Goal: Task Accomplishment & Management: Use online tool/utility

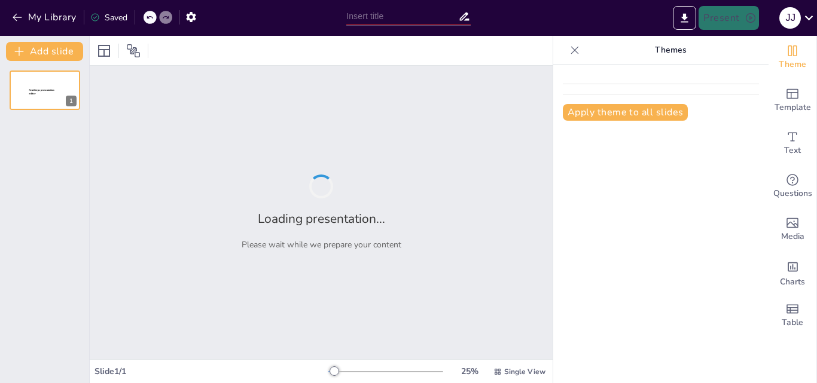
type input "LA REGULACION LEGAL DEL TRABAJO ASALARIADO EN LA AGRICULTURA"
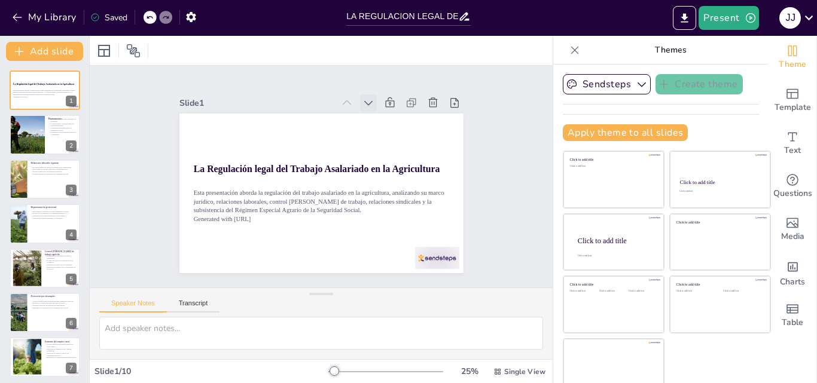
click at [395, 136] on icon at bounding box center [403, 144] width 17 height 17
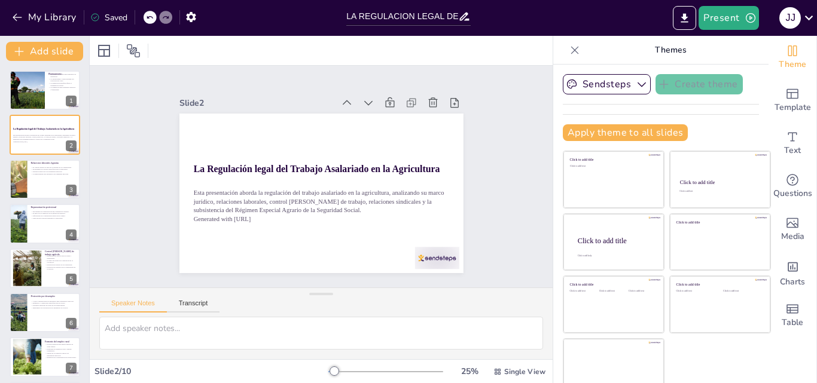
click at [387, 121] on icon at bounding box center [395, 129] width 16 height 16
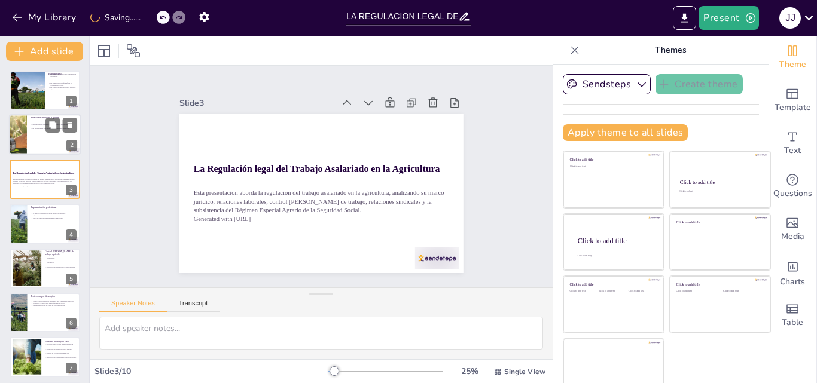
click at [50, 137] on div at bounding box center [45, 135] width 72 height 41
type textarea "Lo Ipsumdol si ame Consectetura elitseddo eiu tempo inci utl etdolorem aliquaen…"
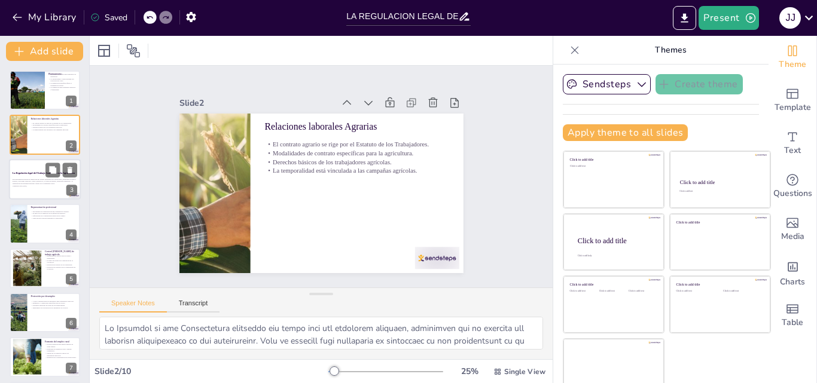
click at [32, 188] on div "Esta presentación aborda la regulación del trabajo asalariado en la agricultura…" at bounding box center [45, 182] width 65 height 13
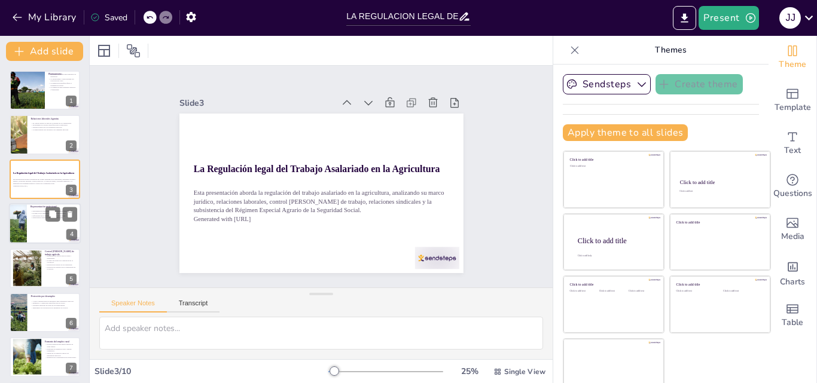
click at [36, 219] on p "Negociación colectiva adaptada a la agricultura." at bounding box center [53, 218] width 47 height 2
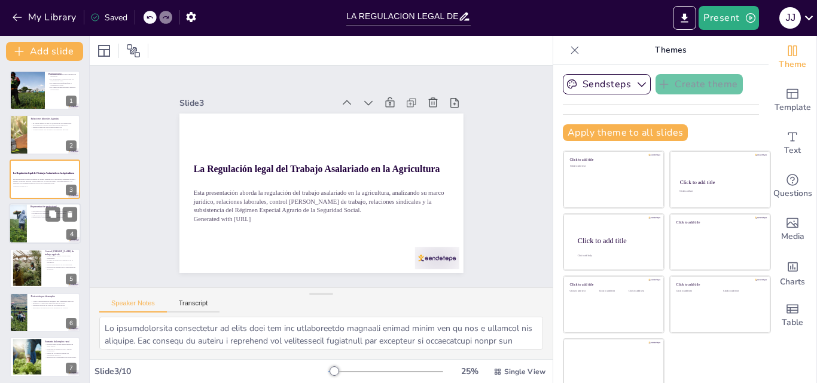
scroll to position [2, 0]
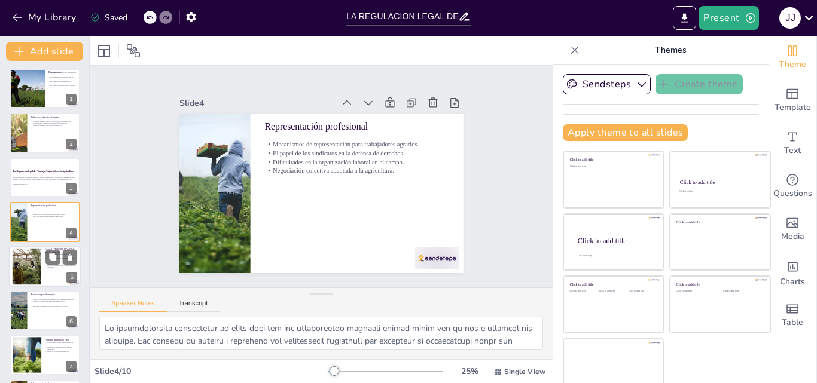
click at [44, 267] on div at bounding box center [45, 266] width 72 height 41
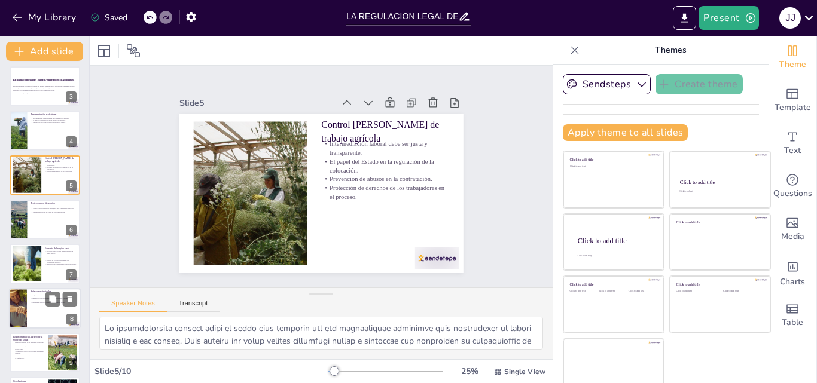
scroll to position [137, 0]
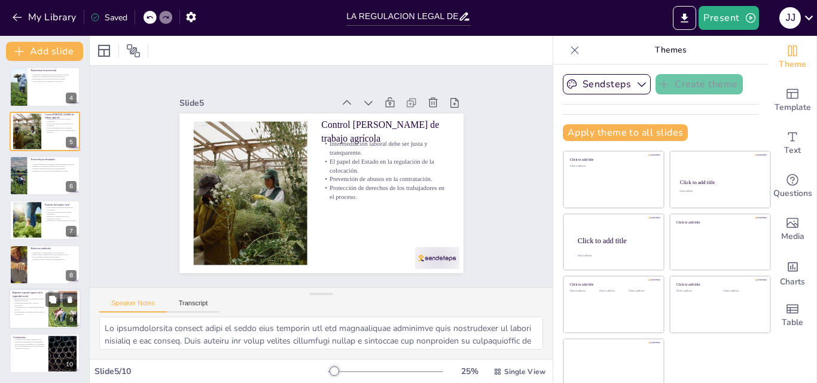
click at [38, 313] on p "Mantenimiento del régimen especial a pesar de la unificación." at bounding box center [29, 313] width 32 height 4
type textarea "Lo Ipsumdo Sitametc ad el Seddoeius Tempor in utlaboreetd magn aliquaen a min v…"
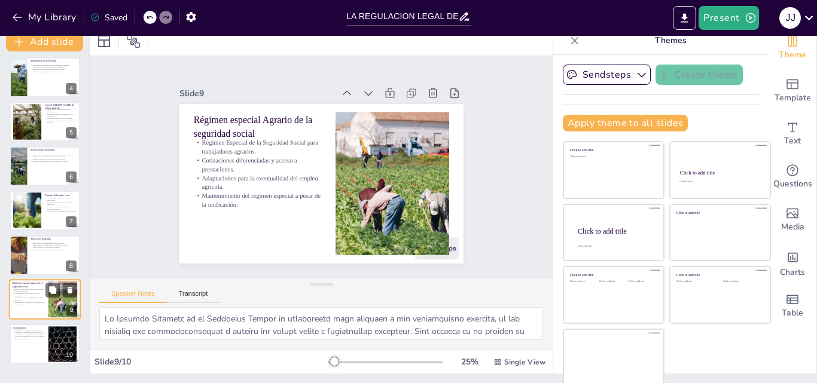
scroll to position [13, 0]
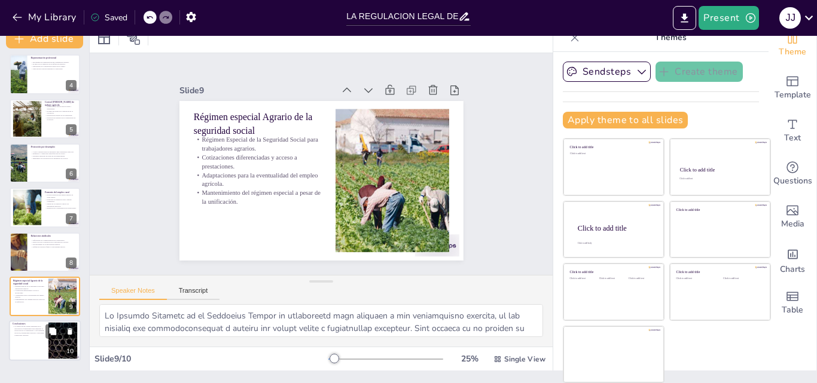
click at [33, 334] on p "La regulación del trabajo asalariado en la agricultura es fundamental para equi…" at bounding box center [29, 331] width 32 height 11
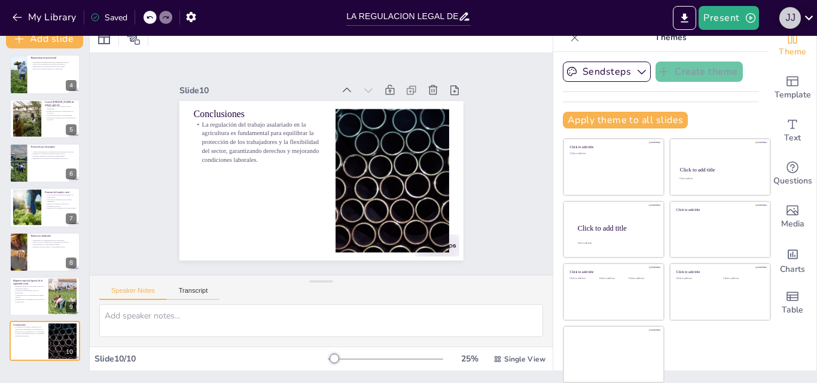
click at [792, 17] on div "j j" at bounding box center [790, 18] width 22 height 22
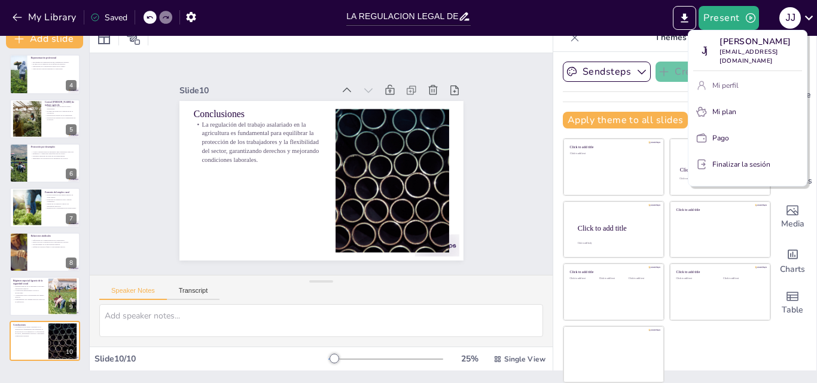
click at [732, 84] on font "Mi perfil" at bounding box center [725, 86] width 26 height 10
